Goal: Task Accomplishment & Management: Manage account settings

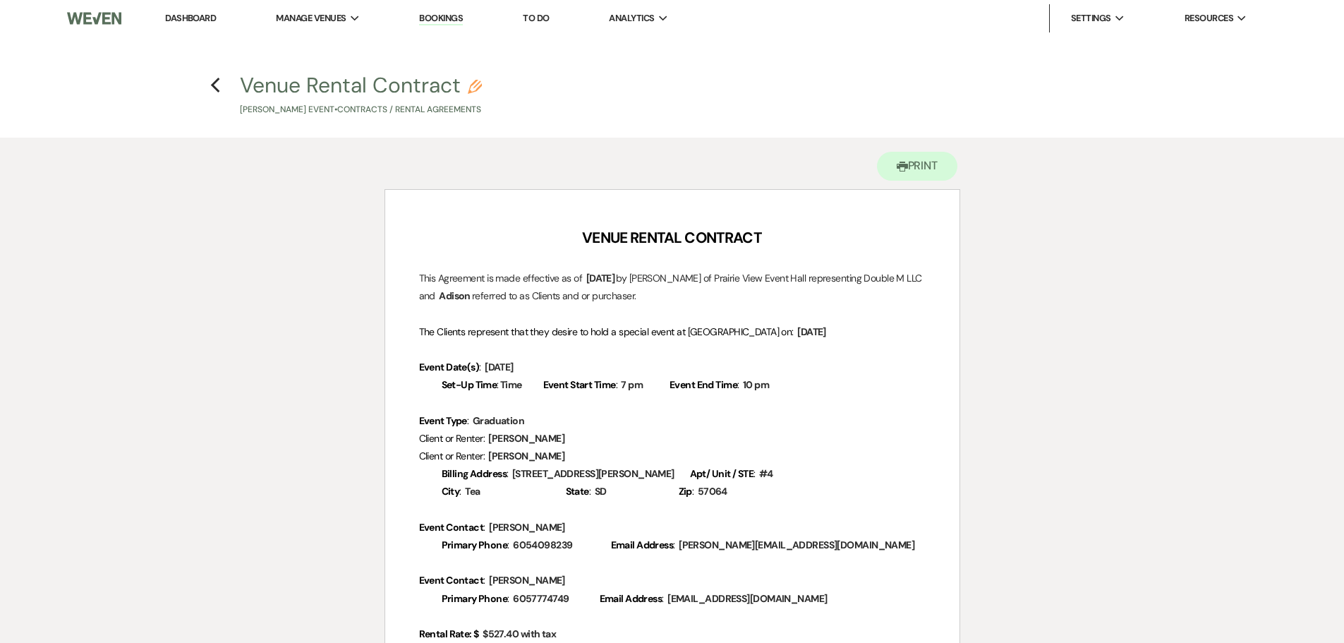
click at [204, 20] on link "Dashboard" at bounding box center [190, 18] width 51 height 12
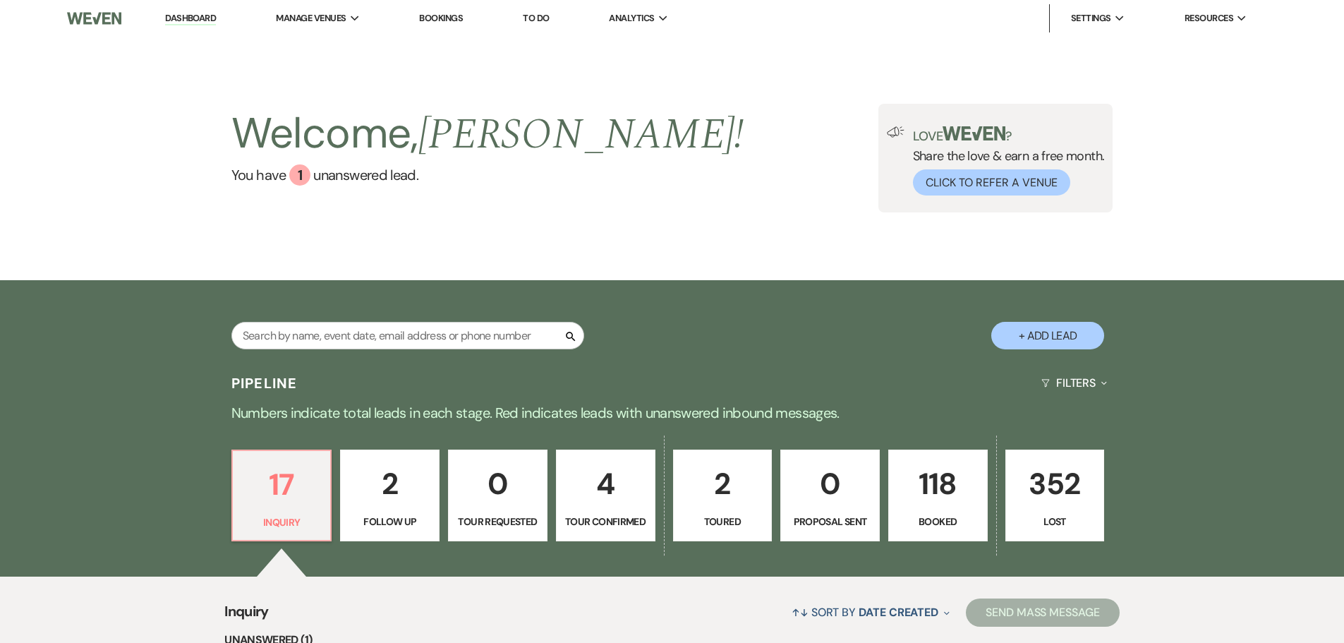
click at [927, 489] on p "118" at bounding box center [937, 483] width 81 height 47
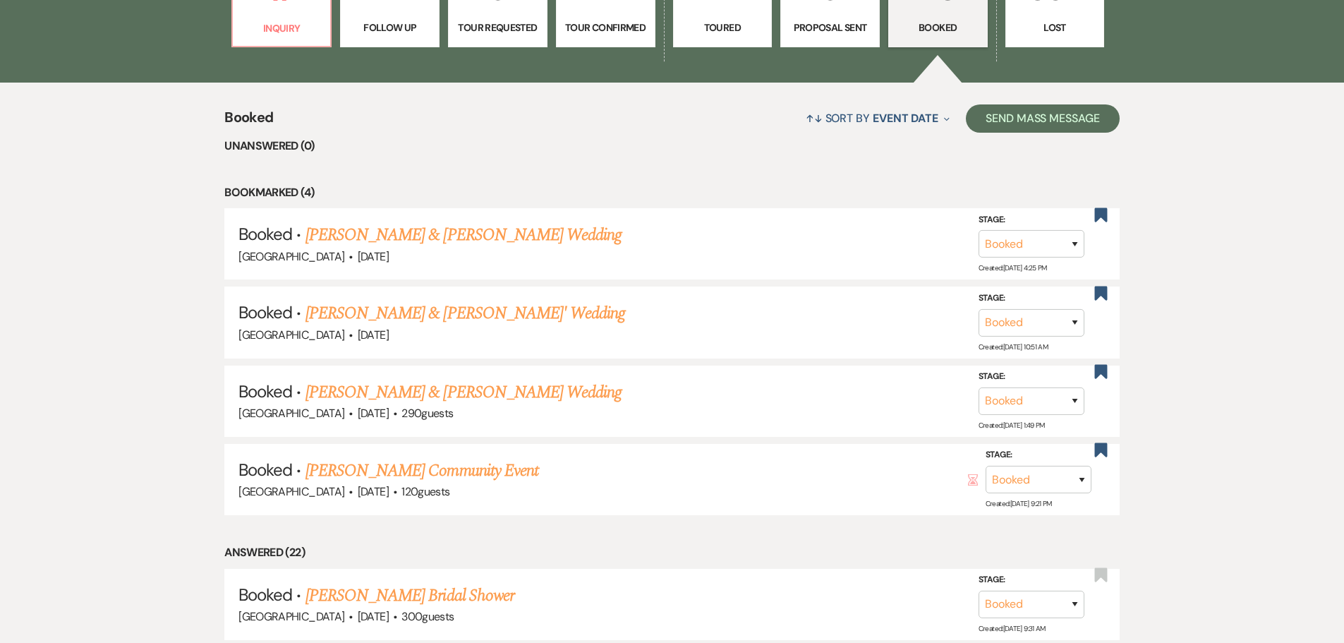
scroll to position [564, 0]
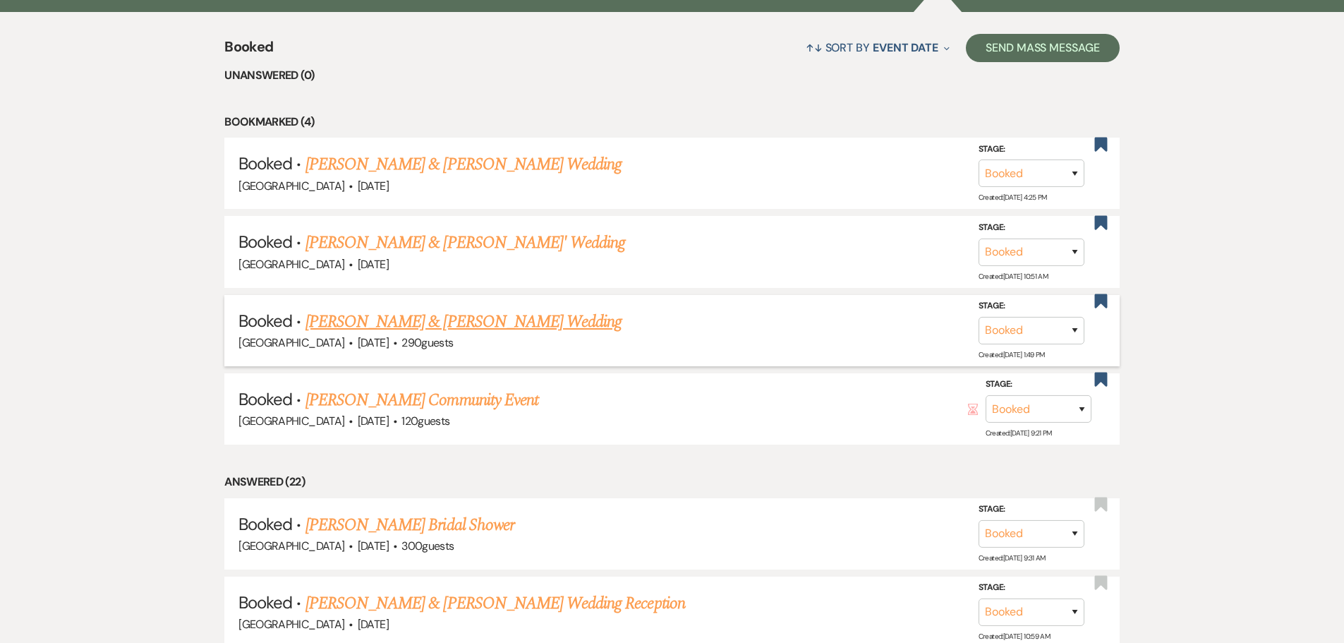
click at [492, 322] on link "[PERSON_NAME] & [PERSON_NAME] Wedding" at bounding box center [463, 321] width 316 height 25
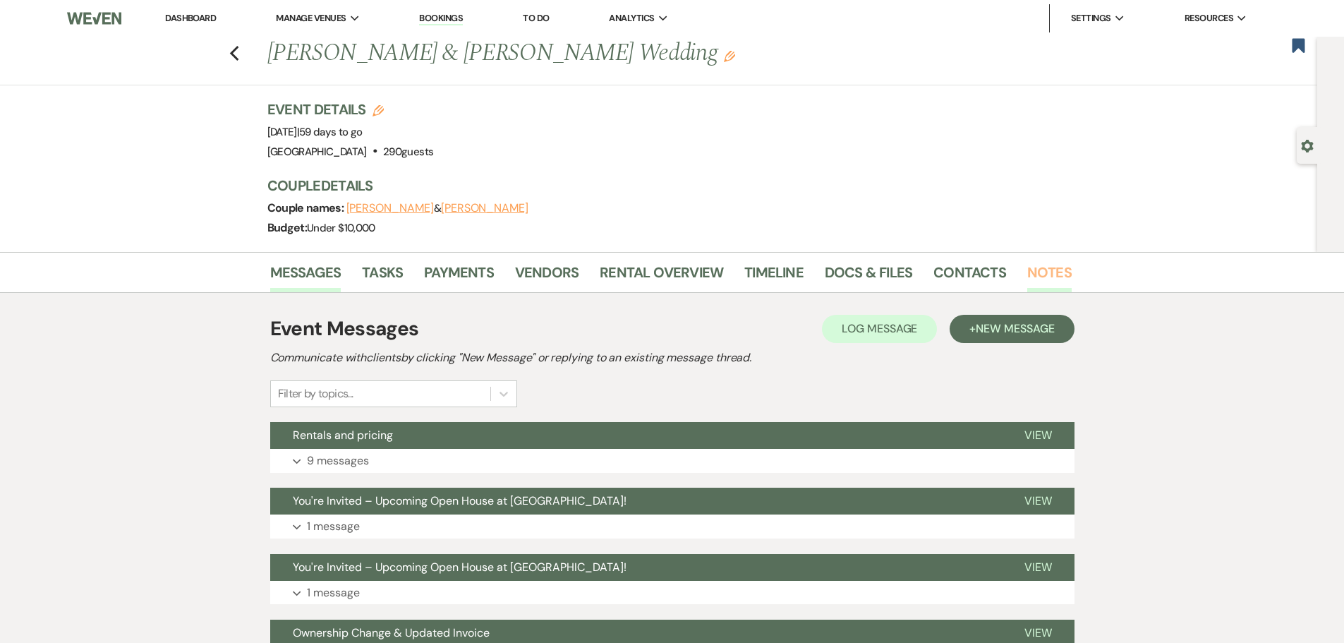
click at [1027, 270] on link "Notes" at bounding box center [1049, 276] width 44 height 31
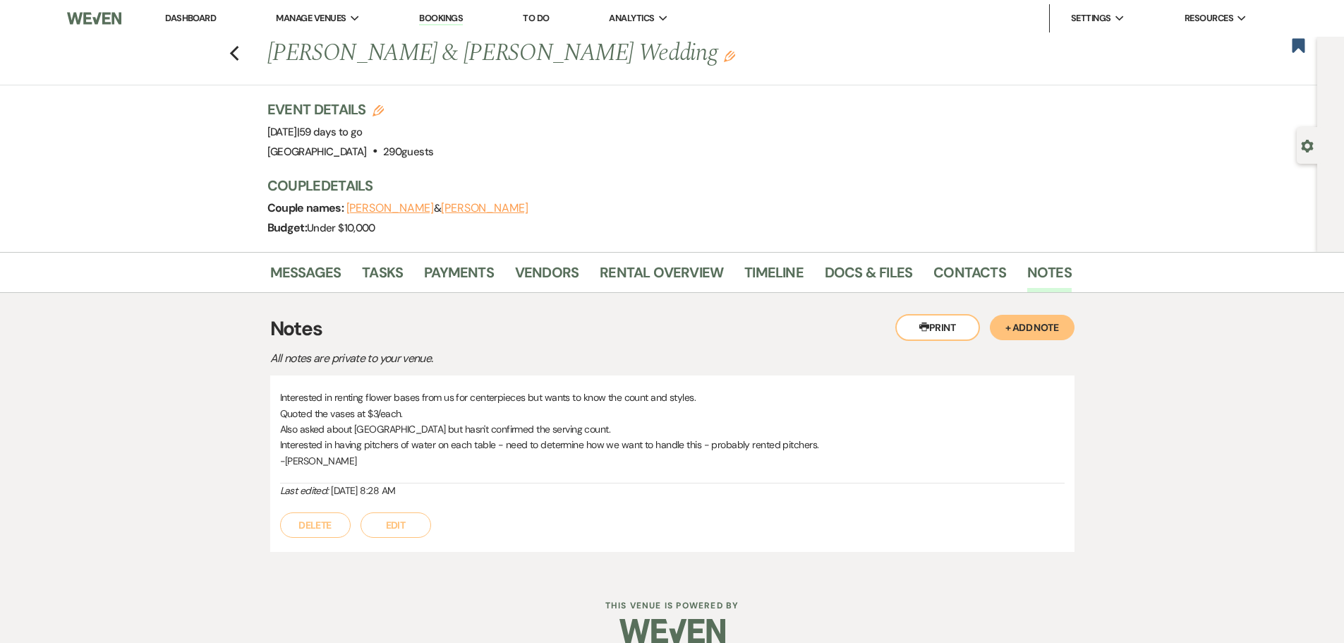
click at [1048, 325] on button "+ Add Note" at bounding box center [1032, 327] width 85 height 25
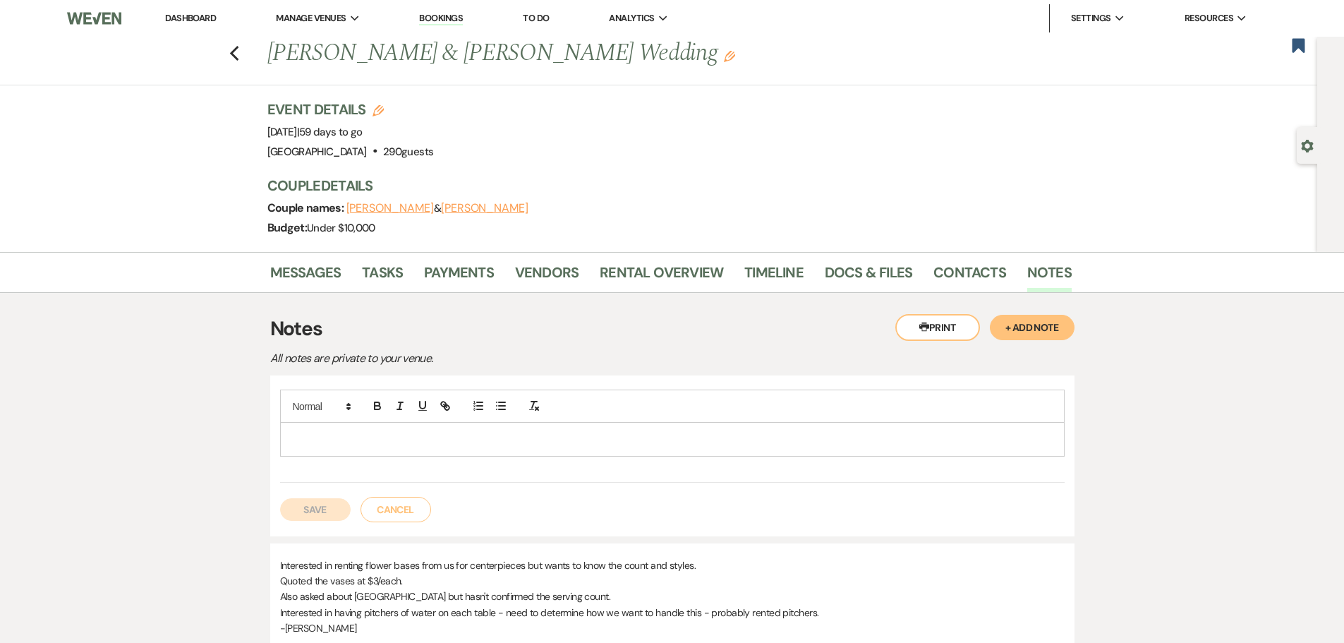
click at [528, 459] on div at bounding box center [672, 435] width 784 height 92
click at [516, 429] on div at bounding box center [672, 439] width 783 height 32
click at [420, 443] on p "Asking about plu" at bounding box center [672, 439] width 762 height 16
click at [429, 438] on p "Asking about plu" at bounding box center [672, 439] width 762 height 16
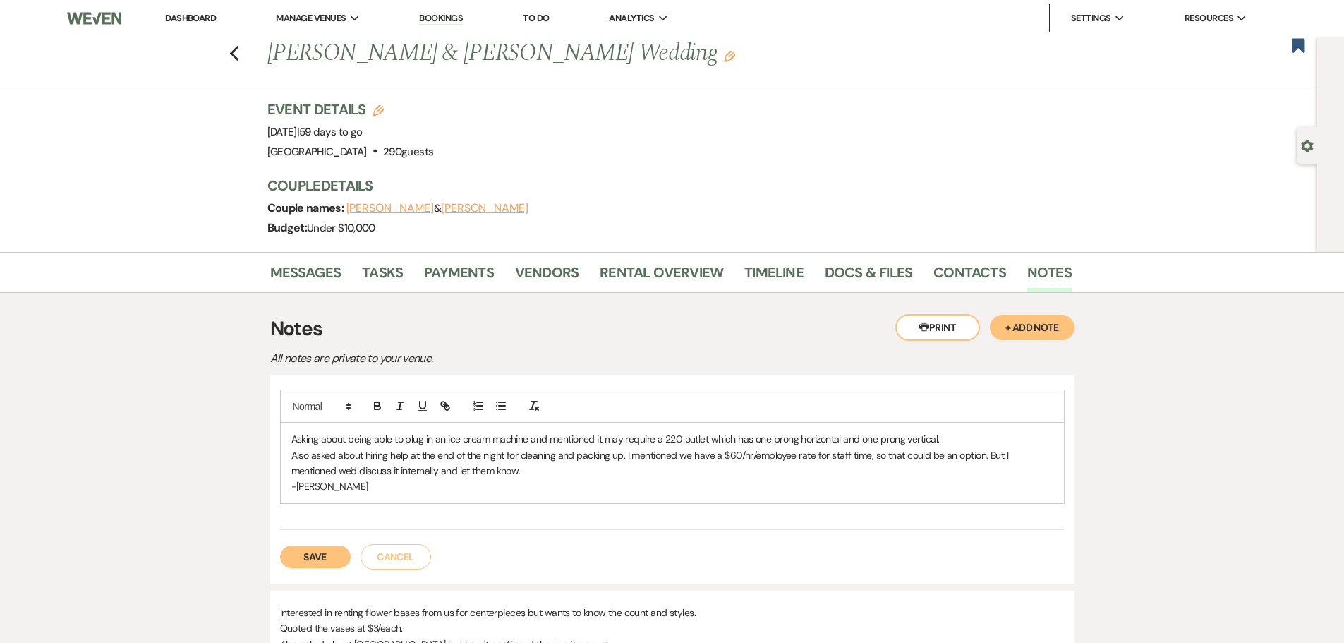
click at [322, 564] on button "Save" at bounding box center [315, 556] width 71 height 23
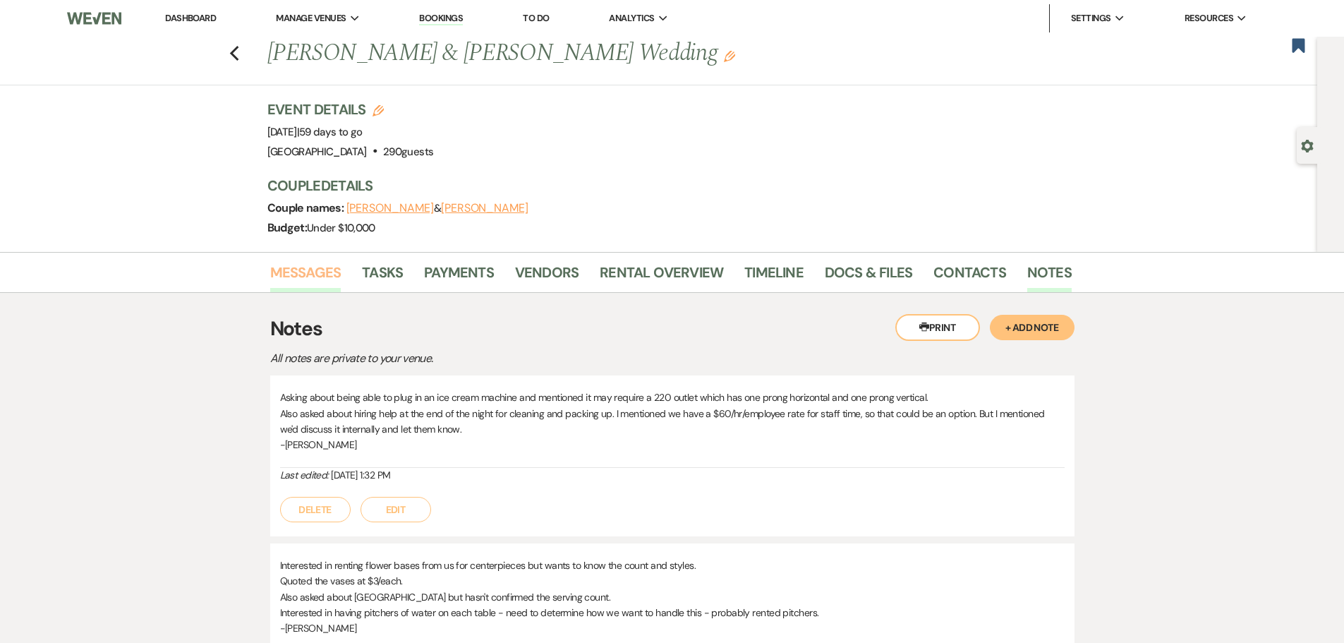
click at [293, 271] on link "Messages" at bounding box center [305, 276] width 71 height 31
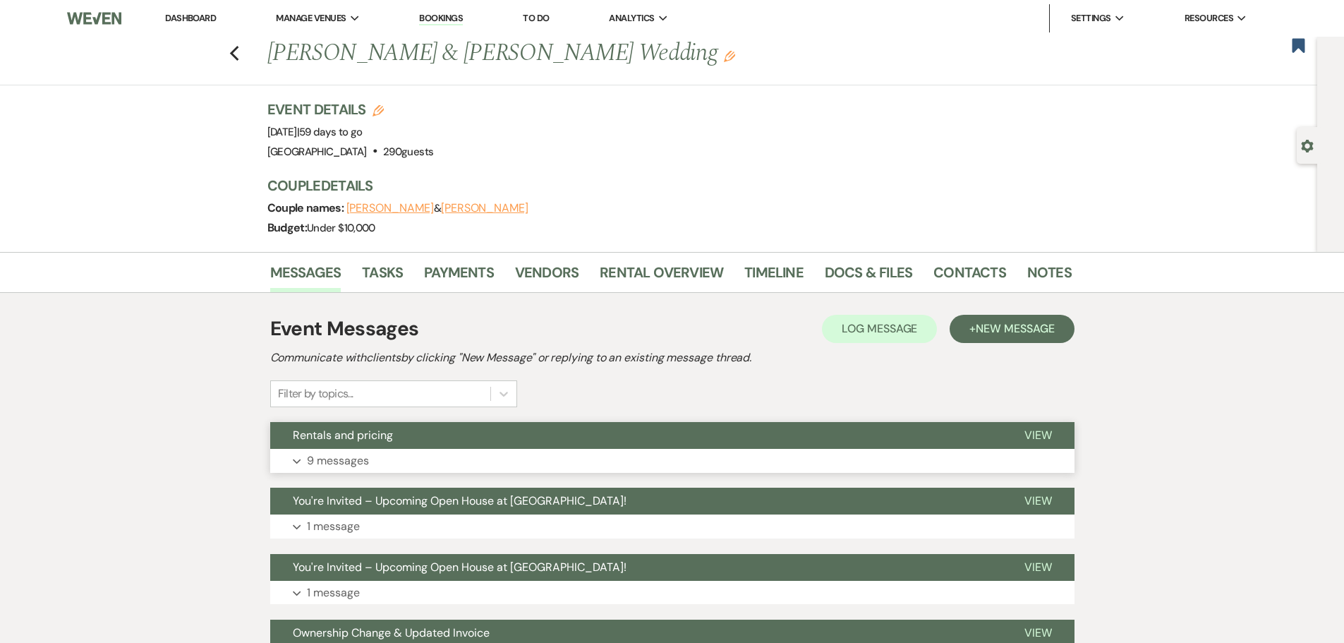
click at [343, 466] on p "9 messages" at bounding box center [338, 461] width 62 height 18
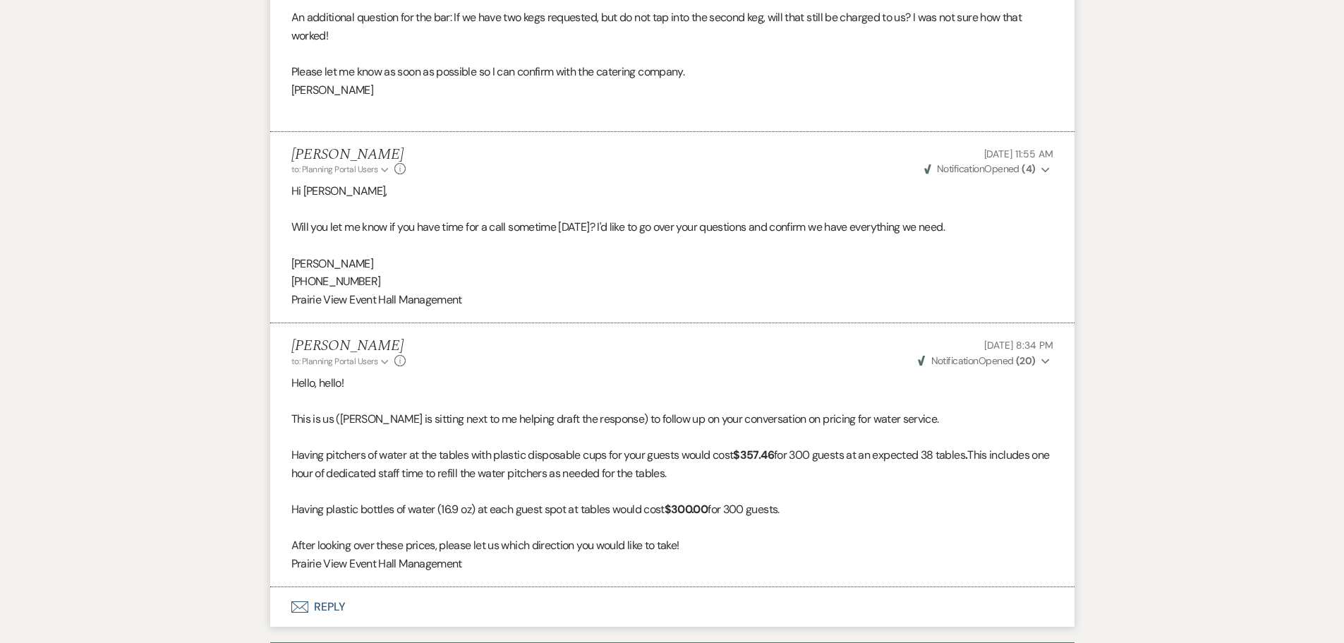
scroll to position [2592, 0]
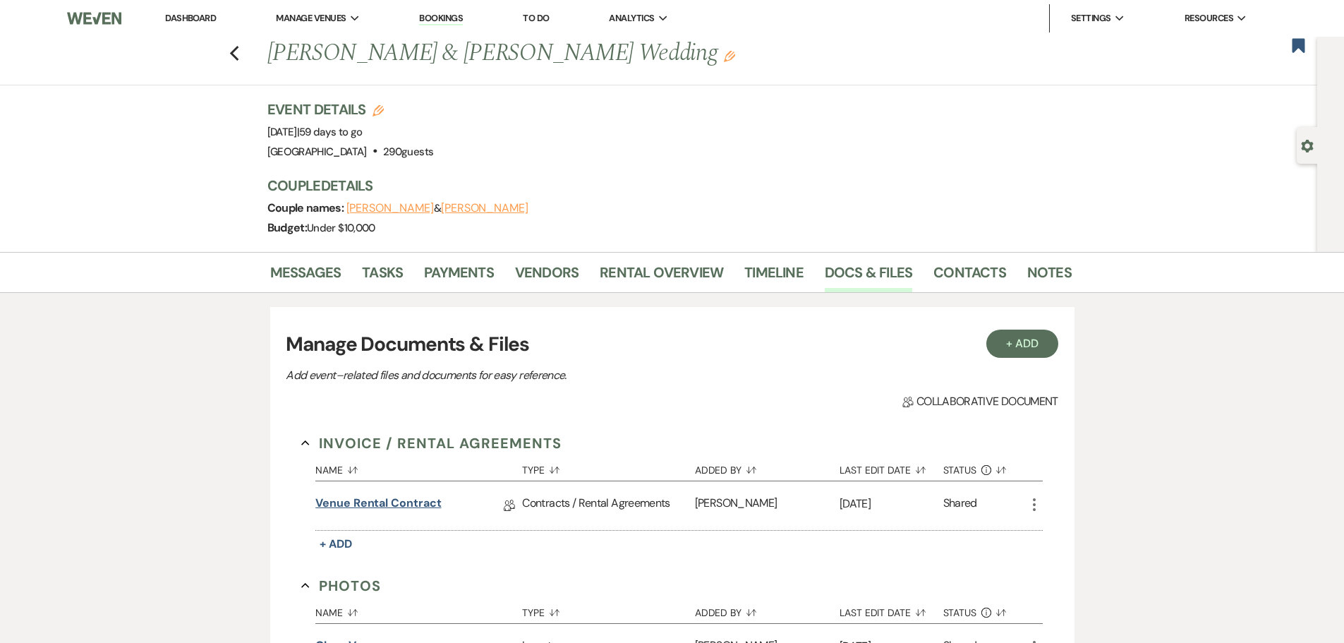
click at [368, 509] on link "Venue Rental Contract" at bounding box center [378, 506] width 126 height 22
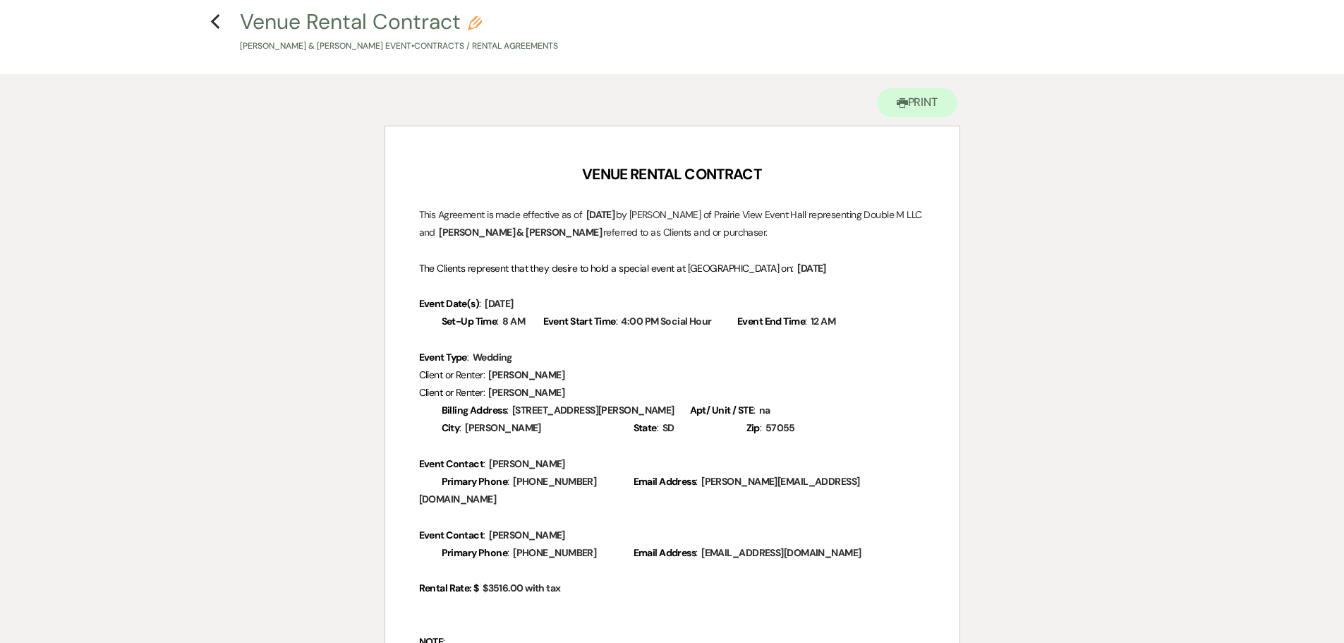
scroll to position [2676, 0]
